Goal: Task Accomplishment & Management: Manage account settings

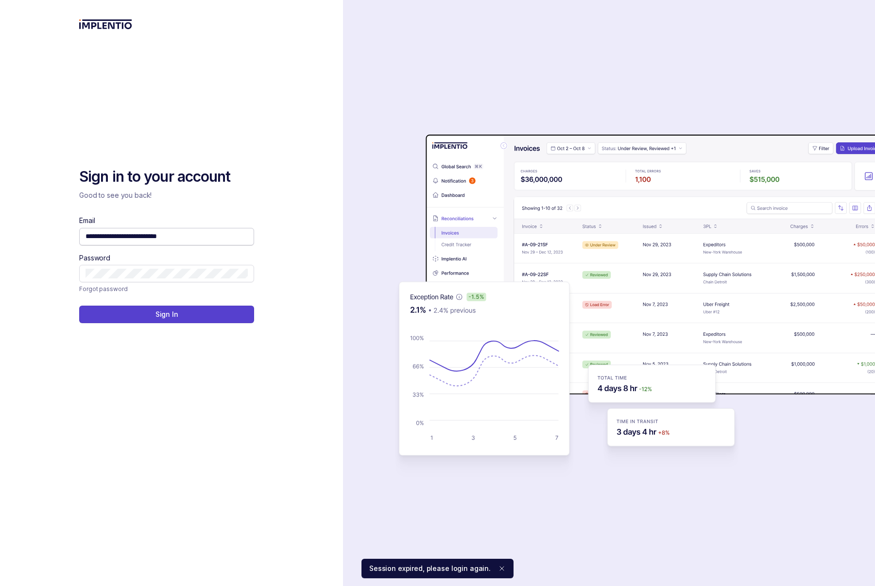
click at [182, 233] on input "**********" at bounding box center [167, 236] width 162 height 10
type input "**********"
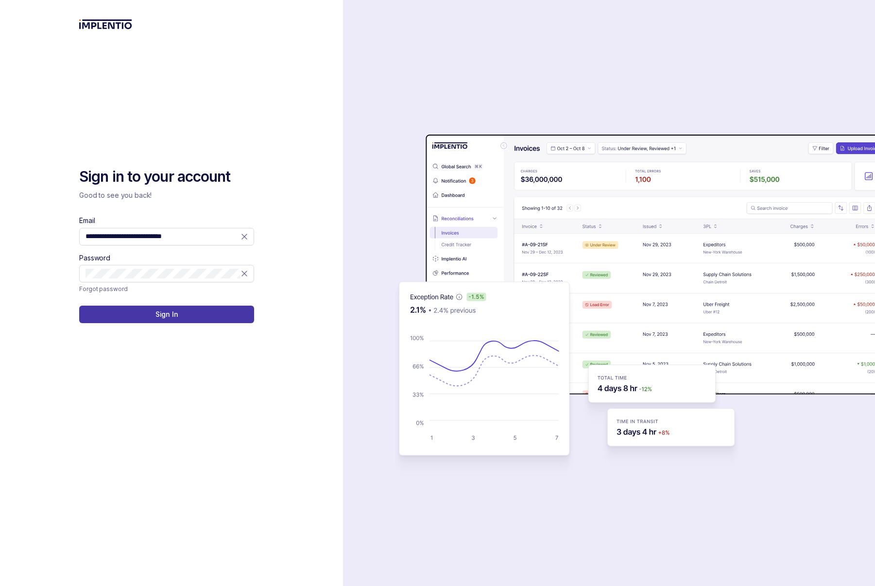
click at [199, 309] on button "Sign In" at bounding box center [166, 314] width 175 height 17
